Goal: Task Accomplishment & Management: Use online tool/utility

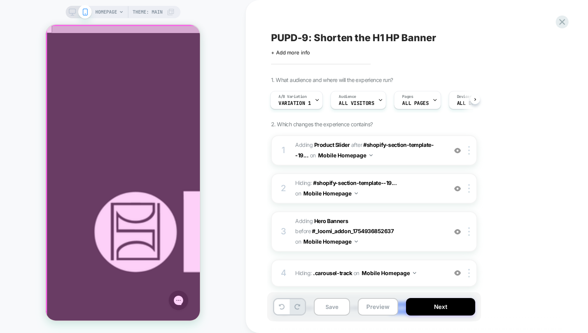
click at [127, 275] on div at bounding box center [124, 174] width 154 height 296
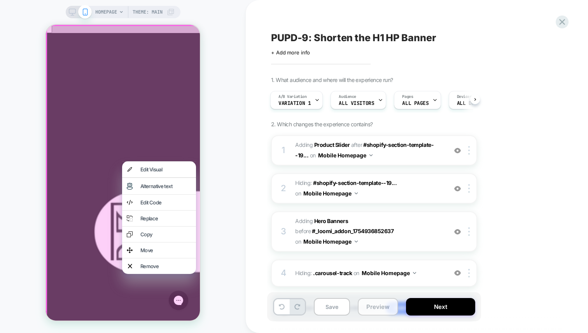
click at [381, 315] on button "Preview" at bounding box center [378, 307] width 40 height 18
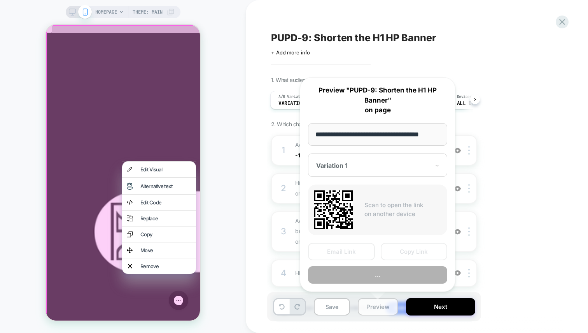
scroll to position [0, 6]
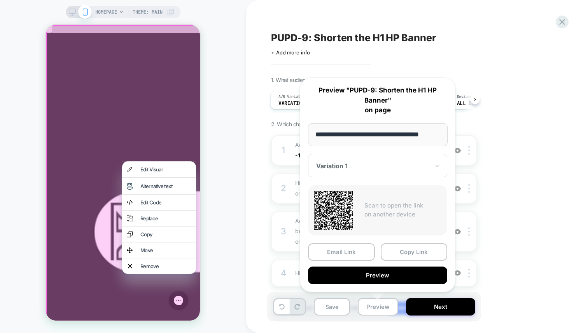
click at [192, 34] on div at bounding box center [124, 174] width 156 height 299
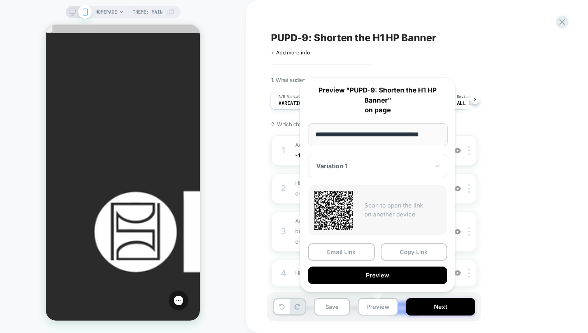
click at [209, 169] on div "HOMEPAGE Theme: MAIN" at bounding box center [123, 167] width 246 height 318
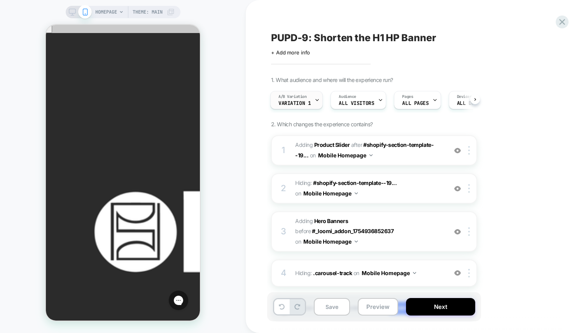
click at [288, 101] on span "Variation 1" at bounding box center [295, 103] width 32 height 5
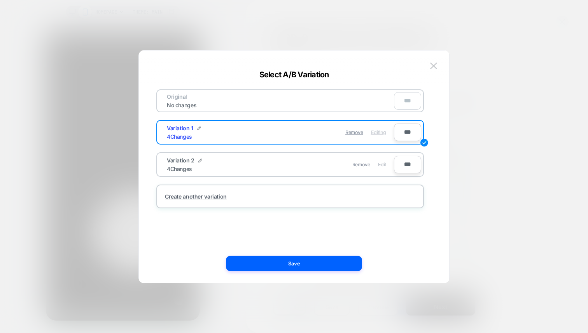
click at [378, 163] on span "Edit" at bounding box center [382, 165] width 8 height 6
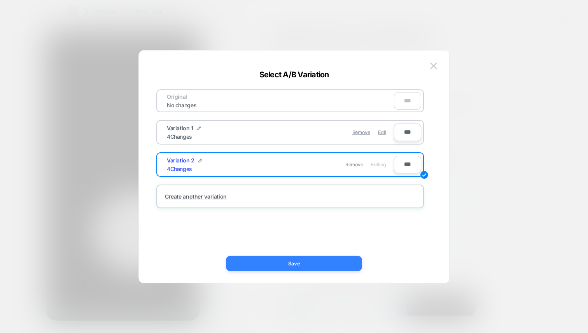
click at [298, 267] on button "Save" at bounding box center [294, 264] width 136 height 16
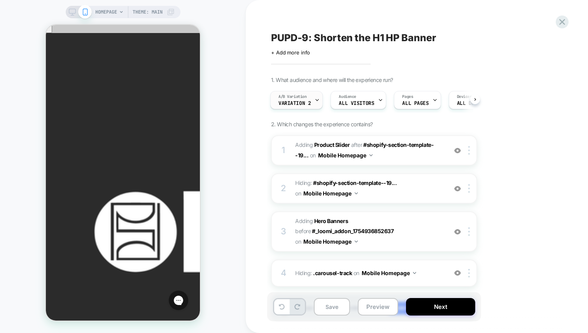
click at [313, 103] on div "A/B Variation Variation 2" at bounding box center [295, 100] width 48 height 18
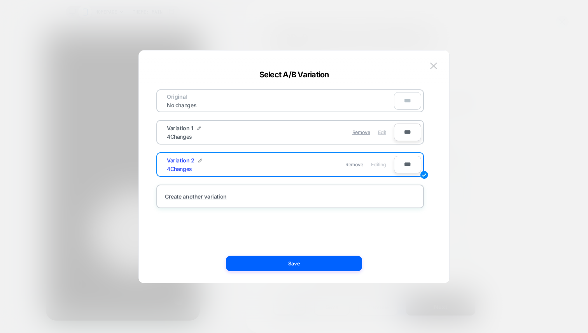
click at [383, 132] on span "Edit" at bounding box center [382, 133] width 8 height 6
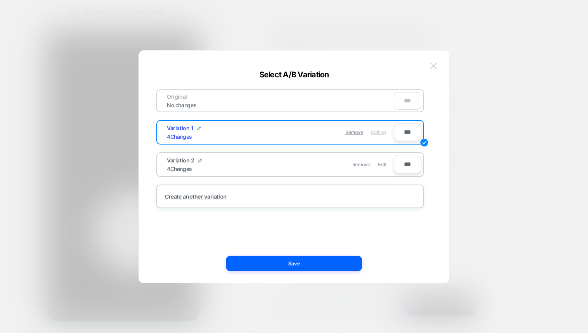
click at [430, 68] on img at bounding box center [433, 66] width 7 height 7
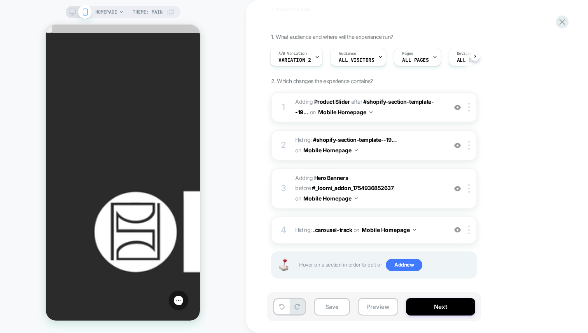
scroll to position [47, 0]
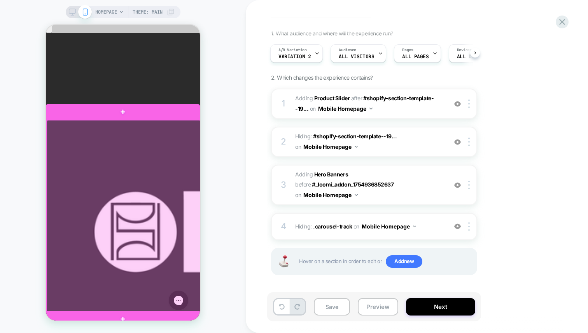
click at [177, 203] on div at bounding box center [124, 216] width 154 height 193
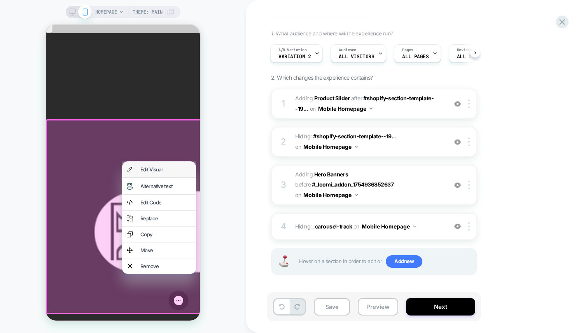
click at [170, 177] on div "Edit Visual" at bounding box center [159, 170] width 74 height 16
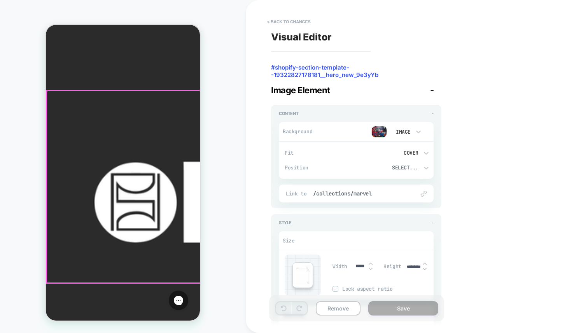
scroll to position [30, 0]
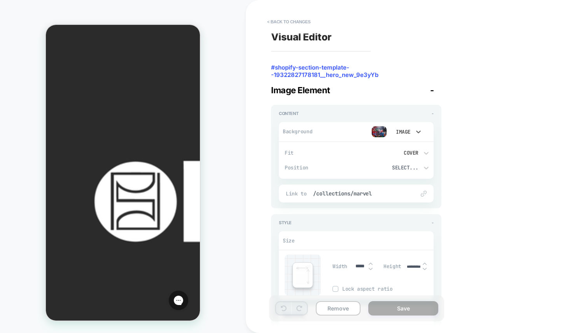
click at [406, 133] on div "Image" at bounding box center [402, 132] width 16 height 7
click at [383, 135] on div at bounding box center [294, 166] width 588 height 333
click at [383, 135] on img at bounding box center [380, 132] width 16 height 12
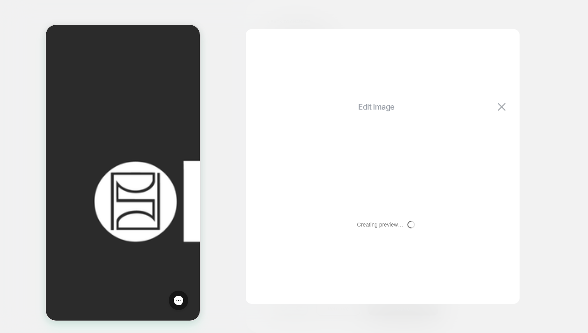
click at [383, 135] on div "Creating preview… Busy" at bounding box center [383, 224] width 258 height 201
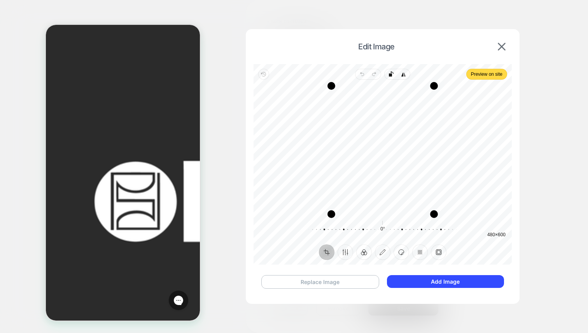
click at [346, 280] on button "Replace Image" at bounding box center [320, 282] width 118 height 14
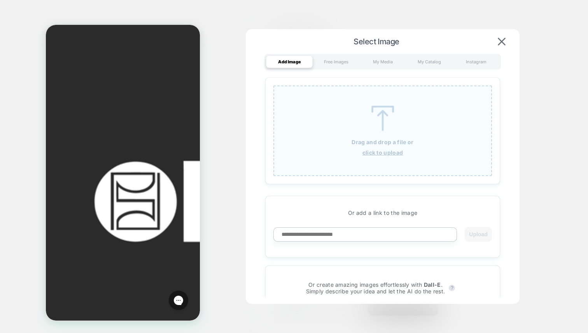
click at [373, 152] on u "click to upload" at bounding box center [383, 152] width 41 height 7
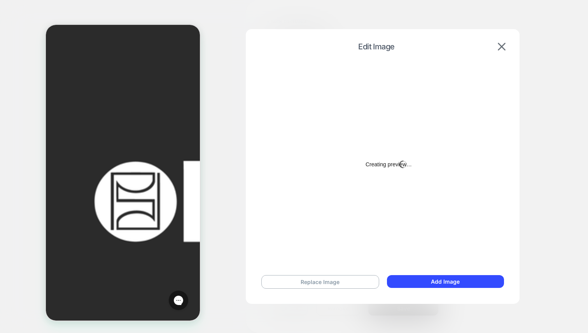
click at [421, 242] on div "Creating preview… Busy" at bounding box center [383, 164] width 258 height 201
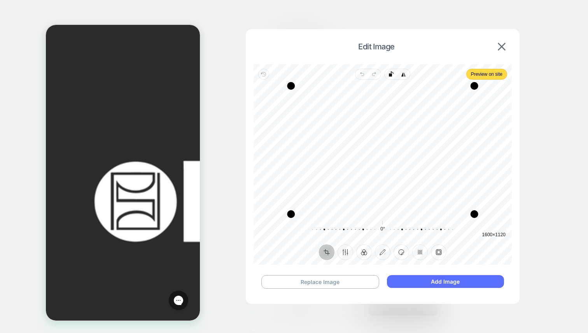
click at [429, 280] on button "Add Image" at bounding box center [445, 281] width 117 height 13
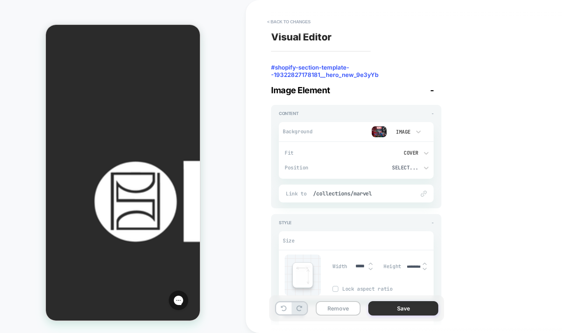
click at [398, 310] on button "Save" at bounding box center [403, 308] width 70 height 14
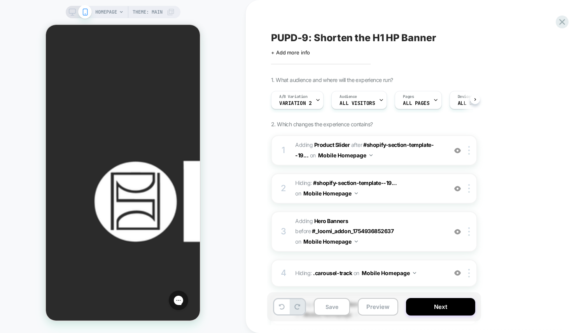
scroll to position [0, 0]
click at [328, 310] on button "Save" at bounding box center [332, 307] width 36 height 18
click at [304, 106] on div "A/B Variation Variation 2" at bounding box center [295, 100] width 48 height 18
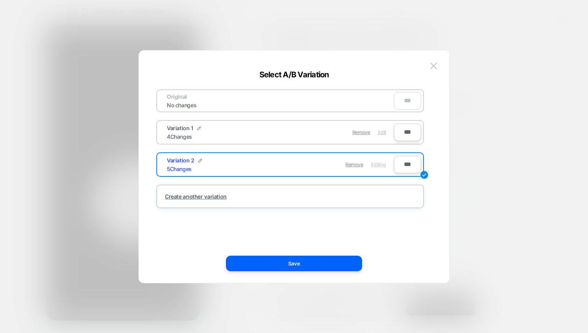
click at [384, 132] on span "Edit" at bounding box center [382, 133] width 8 height 6
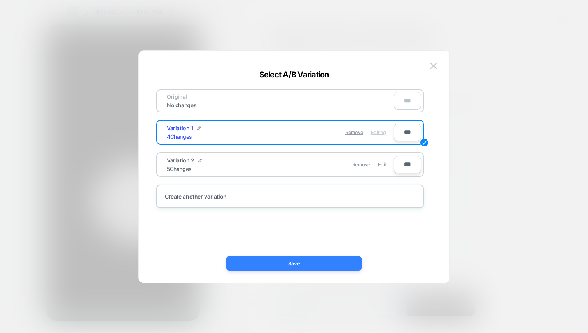
click at [305, 258] on button "Save" at bounding box center [294, 264] width 136 height 16
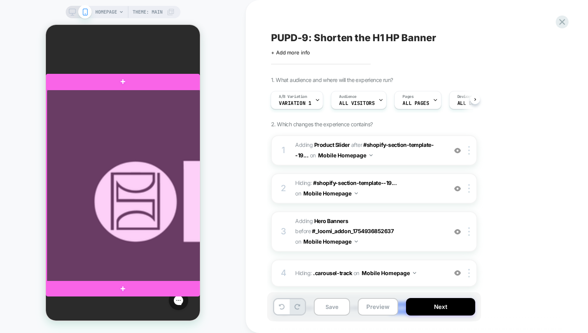
click at [162, 192] on div at bounding box center [124, 186] width 154 height 193
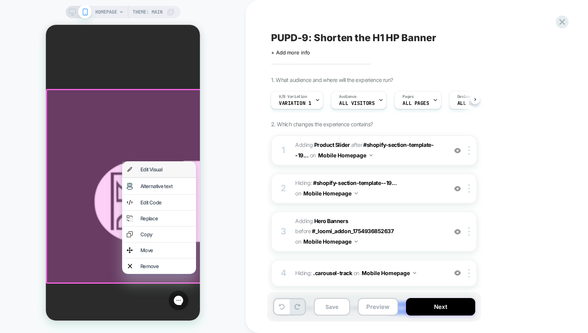
click at [157, 173] on div "Edit Visual" at bounding box center [165, 169] width 51 height 6
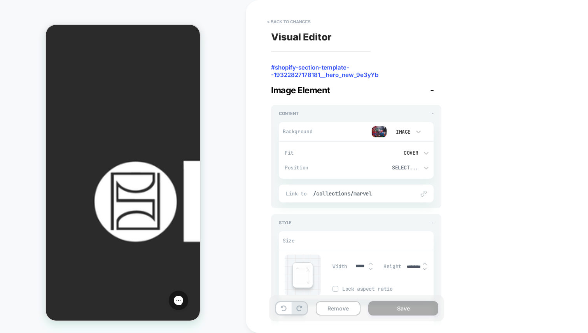
click at [380, 132] on img at bounding box center [380, 132] width 16 height 12
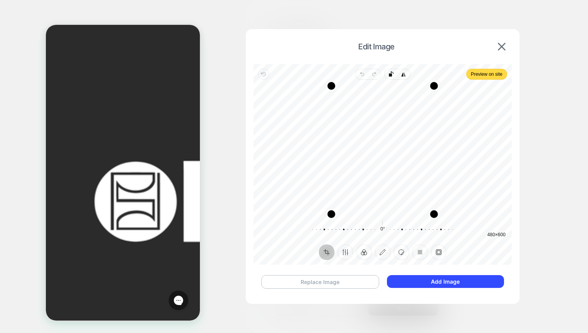
click at [368, 285] on button "Replace Image" at bounding box center [320, 282] width 118 height 14
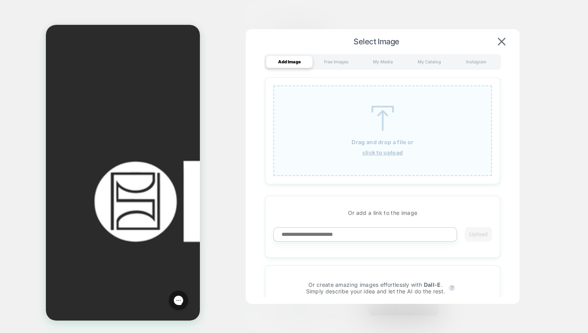
click at [383, 135] on div "Drag and drop a file or click to upload" at bounding box center [382, 131] width 219 height 91
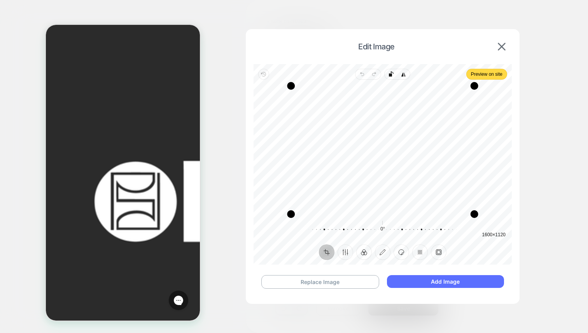
click at [431, 286] on button "Add Image" at bounding box center [445, 281] width 117 height 13
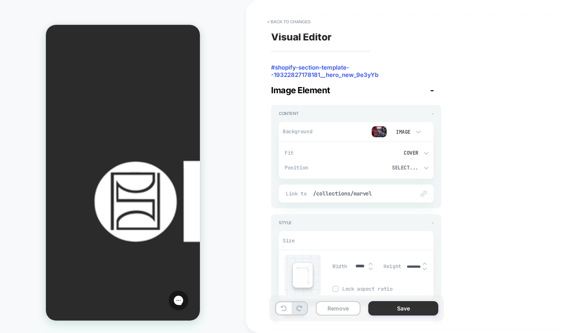
click at [414, 306] on button "Save" at bounding box center [403, 308] width 70 height 14
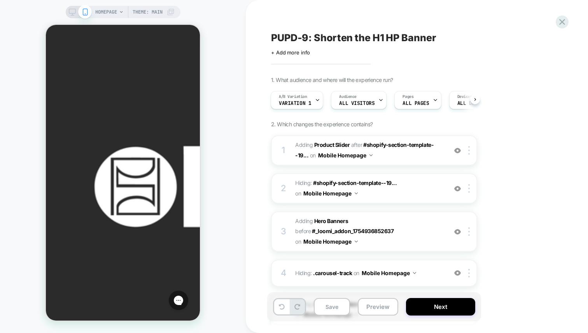
scroll to position [37, 0]
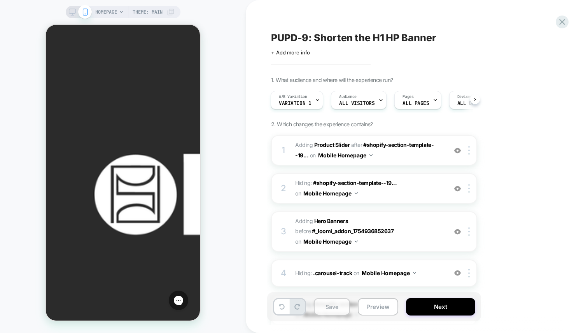
click at [333, 307] on button "Save" at bounding box center [332, 307] width 36 height 18
click at [373, 301] on button "Preview" at bounding box center [378, 307] width 40 height 18
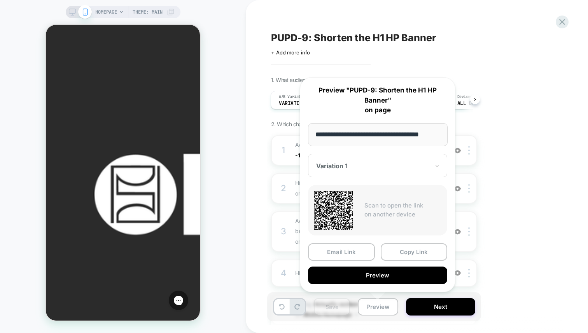
scroll to position [0, 0]
click at [513, 218] on div "1. What audience and where will the experience run? A/B Variation Variation 1 A…" at bounding box center [413, 228] width 284 height 303
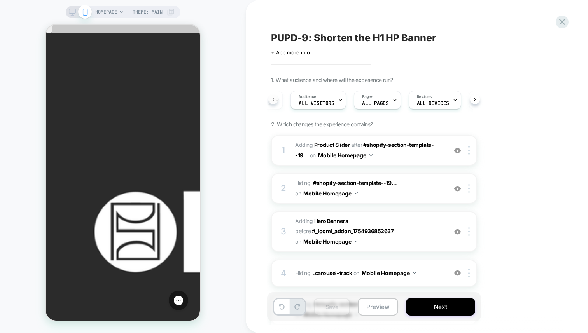
click at [273, 100] on icon at bounding box center [273, 99] width 3 height 3
click at [311, 102] on div "A/B Variation Variation 1" at bounding box center [294, 100] width 48 height 18
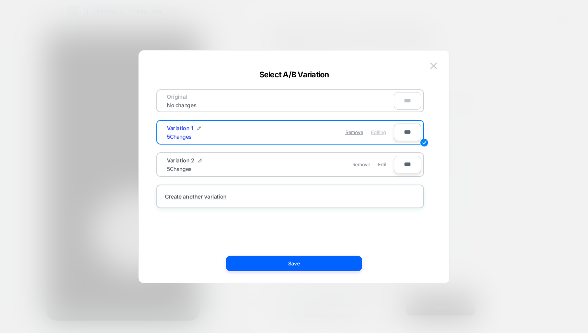
click at [545, 49] on div at bounding box center [294, 166] width 588 height 333
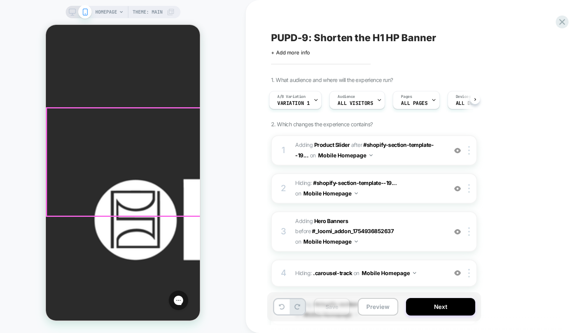
scroll to position [0, 0]
